Goal: Information Seeking & Learning: Learn about a topic

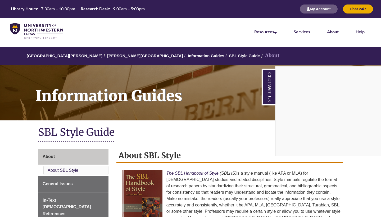
click at [359, 191] on div "Chat With Us" at bounding box center [190, 108] width 381 height 217
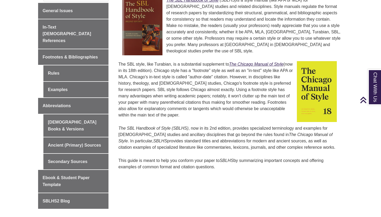
scroll to position [173, 0]
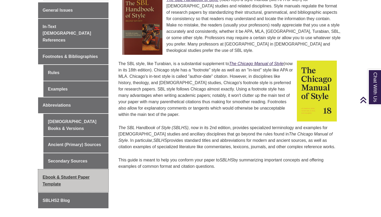
click at [80, 169] on link "Ebook & Student Paper Template" at bounding box center [73, 180] width 70 height 22
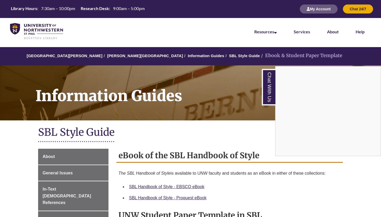
click at [367, 164] on div "Chat With Us" at bounding box center [190, 108] width 381 height 217
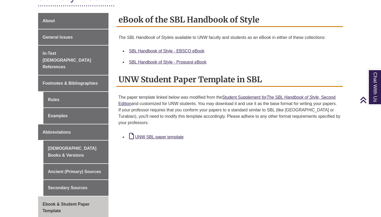
scroll to position [138, 0]
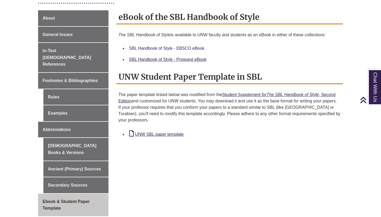
click at [173, 47] on link "SBL Handbook of Style - EBSCO eBook" at bounding box center [166, 48] width 75 height 4
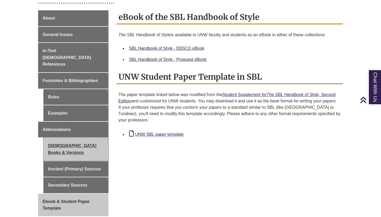
click at [78, 138] on link "[DEMOGRAPHIC_DATA] Books & Versions" at bounding box center [75, 149] width 65 height 22
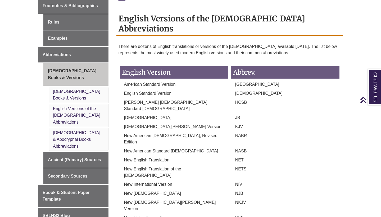
scroll to position [207, 0]
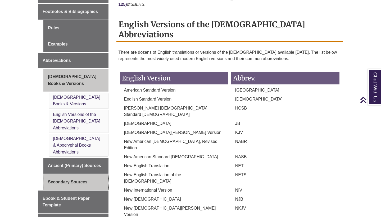
click at [75, 174] on link "Secondary Sources" at bounding box center [75, 182] width 65 height 16
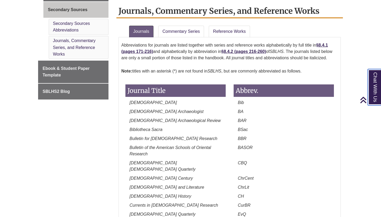
scroll to position [306, 0]
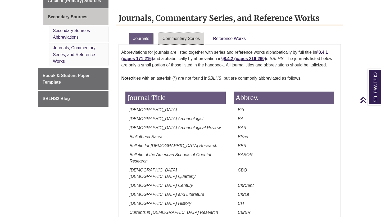
click at [187, 37] on link "Commentary Series" at bounding box center [181, 39] width 46 height 12
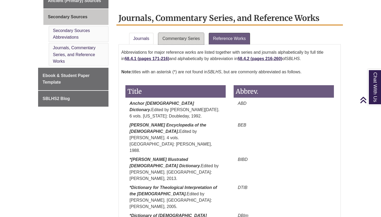
click at [177, 41] on link "Commentary Series" at bounding box center [181, 39] width 46 height 12
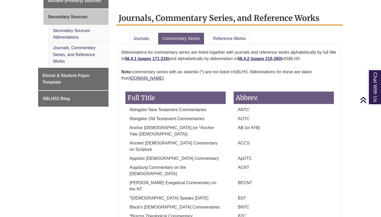
click at [361, 153] on body "Skip to Main Content Library Hours: 7:30am – 10:00pm Research Desk: 9:00am – 5:…" at bounding box center [190, 204] width 381 height 1021
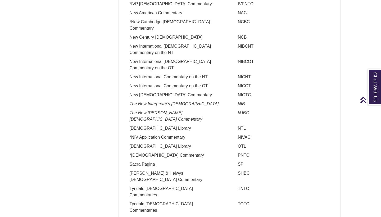
scroll to position [581, 0]
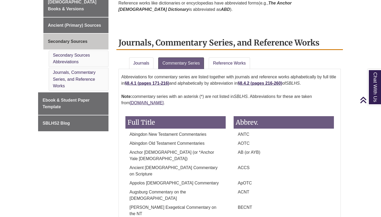
scroll to position [281, 0]
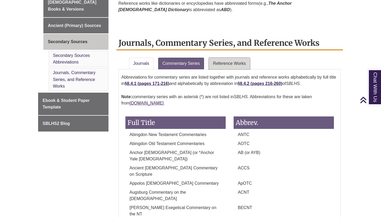
click at [238, 62] on link "Reference Works" at bounding box center [228, 64] width 41 height 12
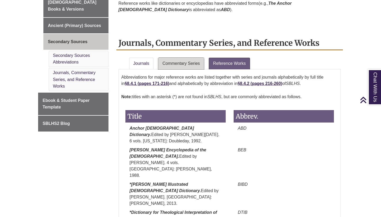
click at [185, 65] on link "Commentary Series" at bounding box center [181, 64] width 46 height 12
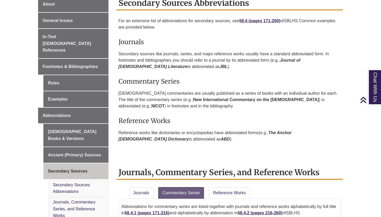
scroll to position [152, 0]
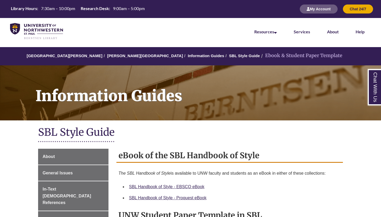
click at [332, 178] on p "The SBL Handbook of Style is available to UNW faculty and students as an eBook …" at bounding box center [229, 173] width 222 height 11
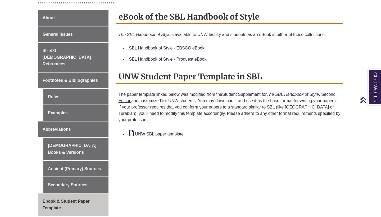
scroll to position [140, 0]
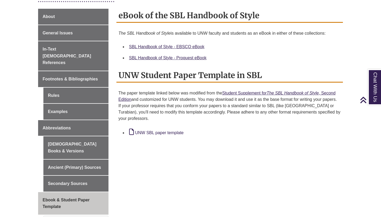
click at [170, 132] on link "UNW SBL paper template" at bounding box center [156, 132] width 54 height 4
